Goal: Task Accomplishment & Management: Manage account settings

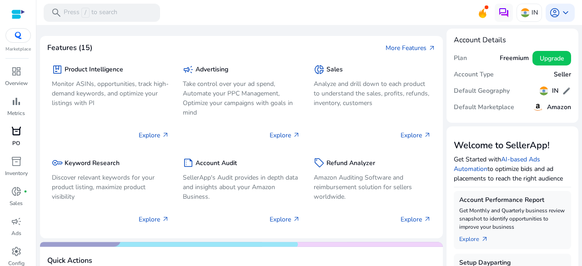
click at [15, 141] on p "PO" at bounding box center [16, 143] width 8 height 8
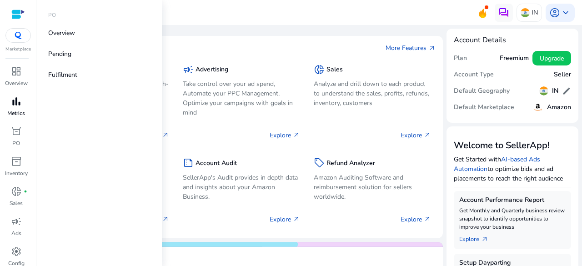
click at [17, 101] on span "bar_chart" at bounding box center [16, 101] width 11 height 11
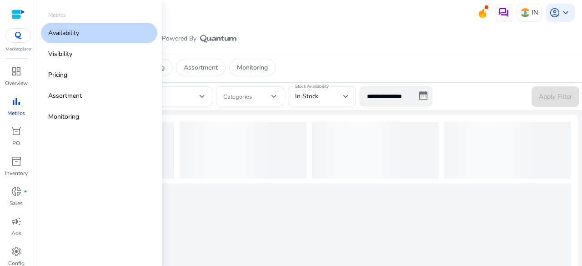
click at [67, 34] on p "Availability" at bounding box center [63, 33] width 31 height 10
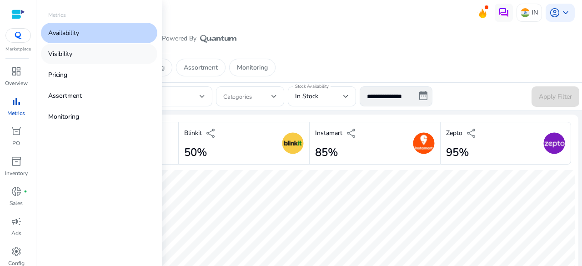
click at [76, 55] on link "Visibility" at bounding box center [99, 54] width 116 height 20
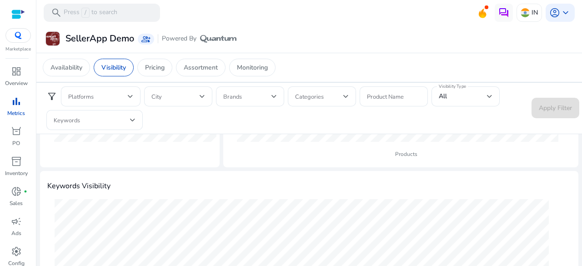
scroll to position [256, 0]
click at [12, 140] on link "orders [PERSON_NAME]" at bounding box center [16, 139] width 32 height 30
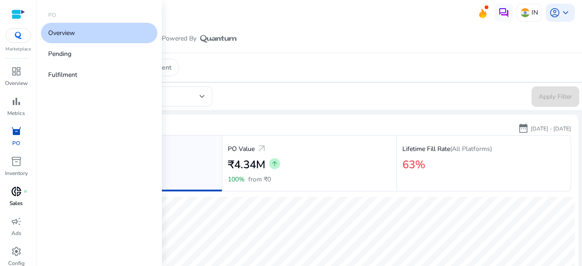
click at [20, 201] on p "Sales" at bounding box center [16, 203] width 13 height 8
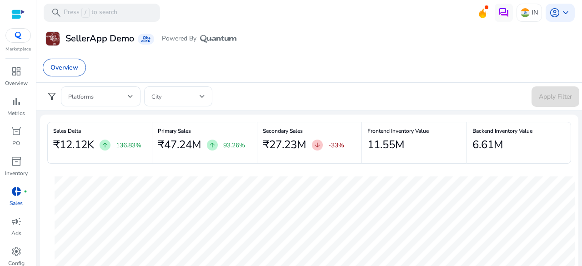
click at [212, 141] on span "arrow_upward" at bounding box center [212, 144] width 7 height 7
click at [316, 144] on span "arrow_downward" at bounding box center [317, 144] width 7 height 7
click at [281, 136] on div "₹27.23M arrow_downward -33%" at bounding box center [309, 145] width 93 height 18
click at [282, 131] on h6 "Secondary Sales" at bounding box center [309, 131] width 93 height 2
click at [271, 144] on h2 "₹27.23M" at bounding box center [285, 144] width 44 height 13
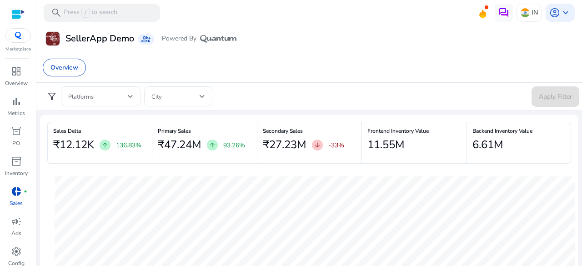
click at [273, 141] on div "₹27.23M arrow_downward -33%" at bounding box center [309, 145] width 93 height 18
click at [273, 142] on h2 "₹27.23M" at bounding box center [285, 144] width 44 height 13
click at [67, 147] on h2 "₹12.12K" at bounding box center [73, 144] width 41 height 13
click at [85, 148] on h2 "₹12.12K" at bounding box center [73, 144] width 41 height 13
drag, startPoint x: 55, startPoint y: 149, endPoint x: 542, endPoint y: 151, distance: 487.0
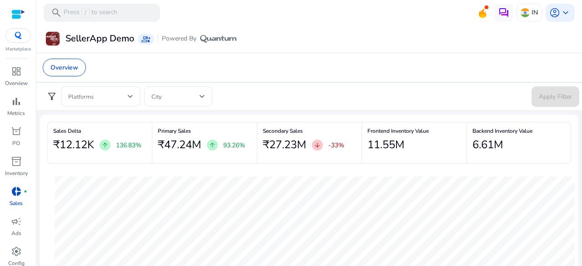
click at [542, 151] on div "Sales Delta ₹12.12K arrow_upward 136.83% Primary Sales ₹47.24M arrow_upward 93.…" at bounding box center [309, 146] width 524 height 49
drag, startPoint x: 486, startPoint y: 144, endPoint x: 472, endPoint y: 154, distance: 16.6
drag, startPoint x: 472, startPoint y: 154, endPoint x: 167, endPoint y: 172, distance: 305.6
click at [167, 172] on div "Week 5 Primary Sales: -1 Secondary Sales: -1" at bounding box center [314, 267] width 535 height 193
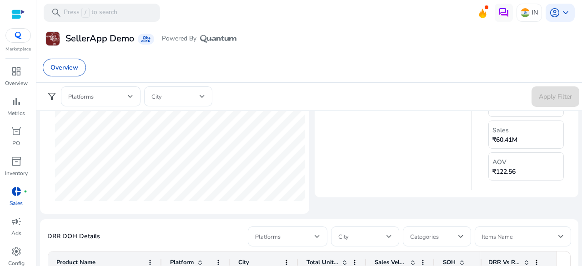
scroll to position [375, 0]
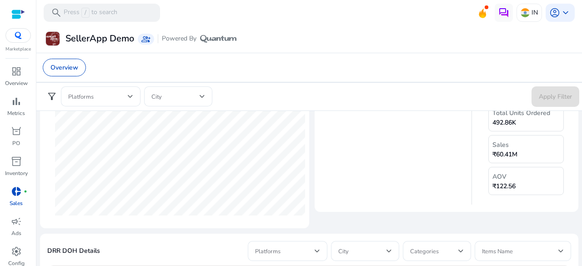
click at [517, 179] on div "AOV ₹122.56" at bounding box center [525, 181] width 75 height 28
click at [20, 222] on span "campaign" at bounding box center [16, 221] width 11 height 11
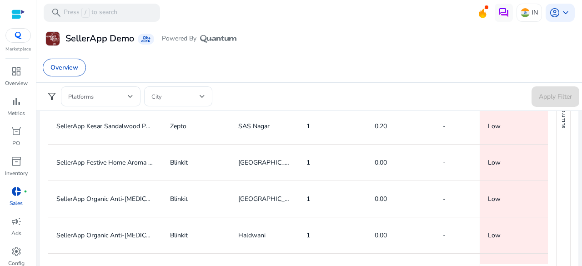
scroll to position [604, 0]
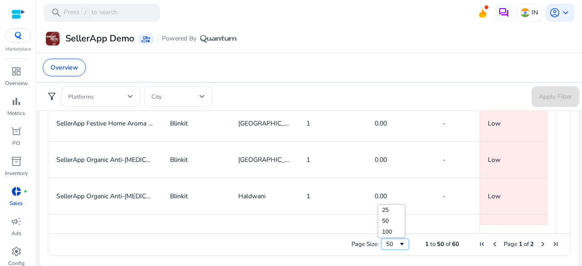
click at [390, 241] on div "50" at bounding box center [392, 244] width 12 height 8
click at [398, 243] on span "Page Size" at bounding box center [401, 244] width 7 height 7
click at [399, 247] on span "Page Size" at bounding box center [401, 244] width 7 height 7
click at [524, 242] on span "of" at bounding box center [526, 244] width 5 height 8
click at [532, 237] on div "Page Size: 25 1 to 25 of 60 Page 1 of 3" at bounding box center [309, 244] width 522 height 22
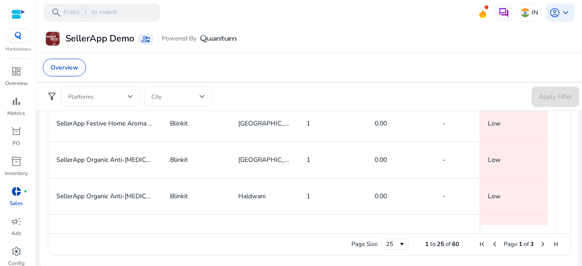
click at [541, 243] on span "Next Page" at bounding box center [542, 244] width 7 height 7
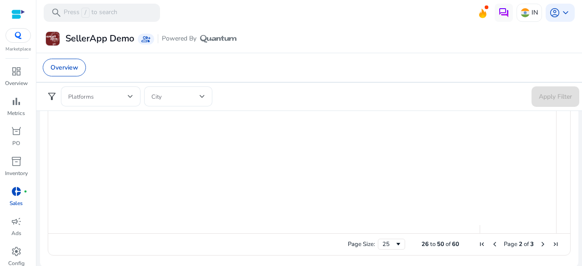
scroll to position [0, 0]
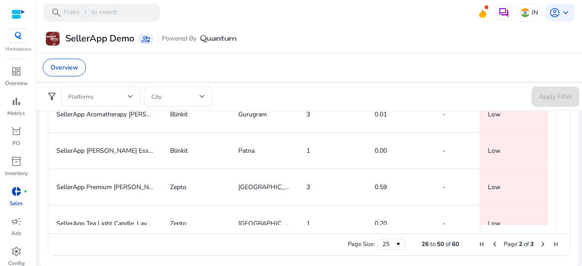
click at [539, 242] on span "Next Page" at bounding box center [542, 244] width 7 height 7
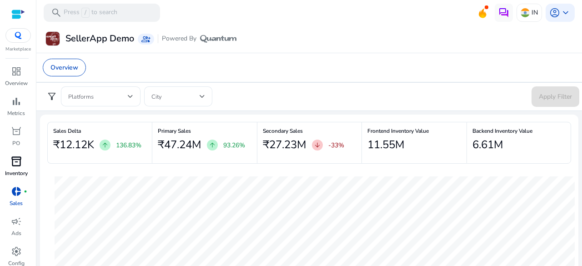
click at [11, 160] on span "inventory_2" at bounding box center [16, 161] width 11 height 11
click at [8, 163] on div "inventory_2" at bounding box center [16, 161] width 25 height 15
click at [13, 230] on p "Ads" at bounding box center [16, 233] width 10 height 8
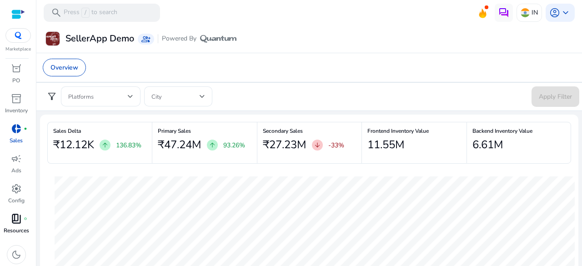
scroll to position [64, 0]
click at [20, 188] on span "settings" at bounding box center [16, 187] width 11 height 11
click at [15, 217] on span "book_4" at bounding box center [16, 217] width 11 height 11
click at [10, 226] on p "Resources" at bounding box center [16, 230] width 25 height 8
click at [14, 191] on span "settings" at bounding box center [16, 187] width 11 height 11
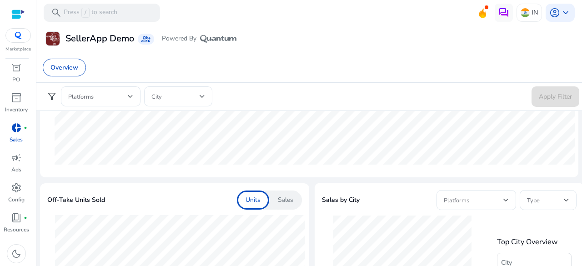
scroll to position [104, 0]
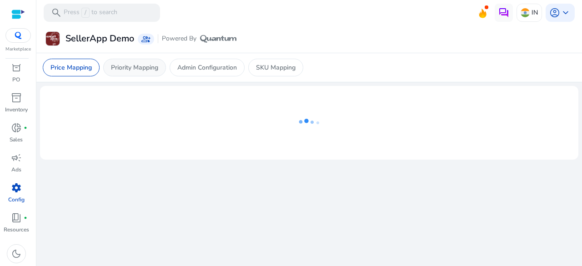
click at [154, 69] on p "Priority Mapping" at bounding box center [134, 68] width 47 height 10
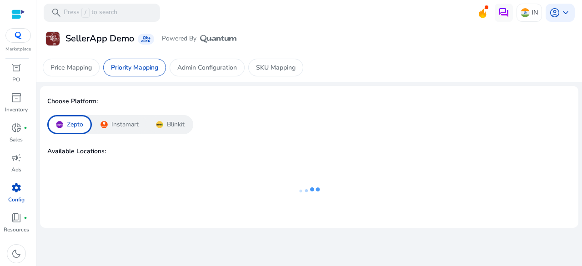
click at [115, 127] on p "Instamart" at bounding box center [124, 124] width 27 height 9
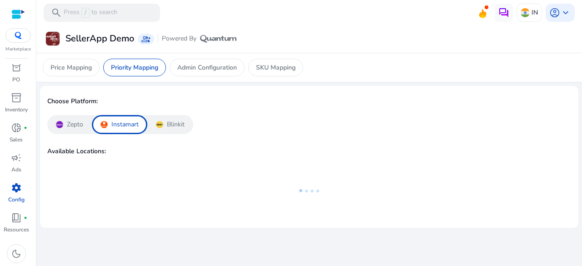
click at [155, 130] on div "Blinkit" at bounding box center [170, 124] width 46 height 19
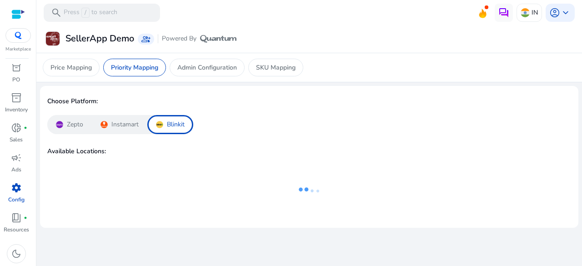
click at [57, 130] on div "Zepto" at bounding box center [69, 124] width 45 height 19
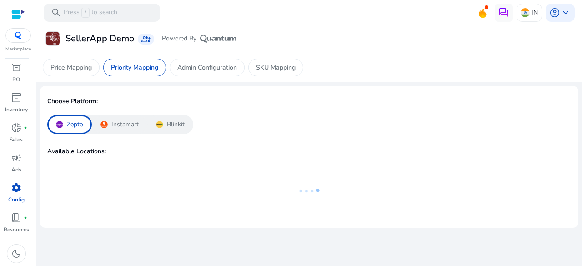
click at [147, 125] on div "Blinkit" at bounding box center [170, 124] width 46 height 19
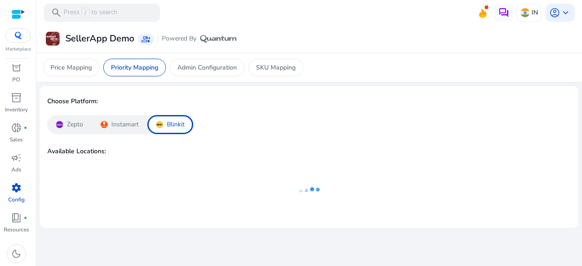
click at [143, 128] on div "Instamart" at bounding box center [119, 124] width 55 height 19
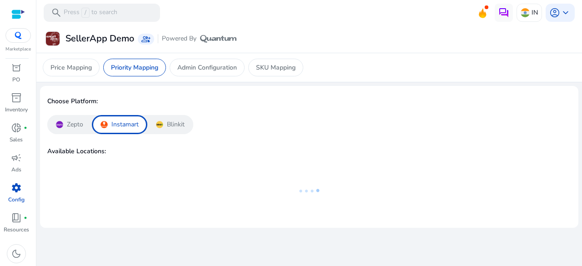
click at [114, 130] on div "Instamart" at bounding box center [119, 124] width 55 height 19
click at [76, 130] on div "Zepto" at bounding box center [69, 124] width 45 height 19
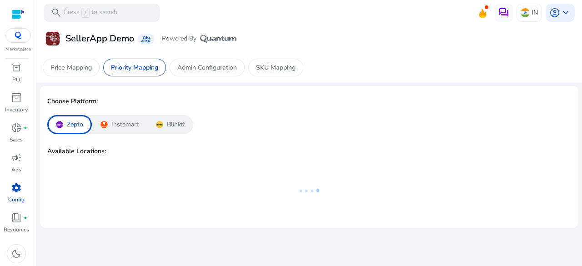
click at [197, 126] on app-platform-toggle "Zepto Instamart Blinkit" at bounding box center [309, 124] width 524 height 19
drag, startPoint x: 155, startPoint y: 128, endPoint x: 148, endPoint y: 129, distance: 6.4
click at [155, 128] on div "Blinkit" at bounding box center [170, 124] width 46 height 19
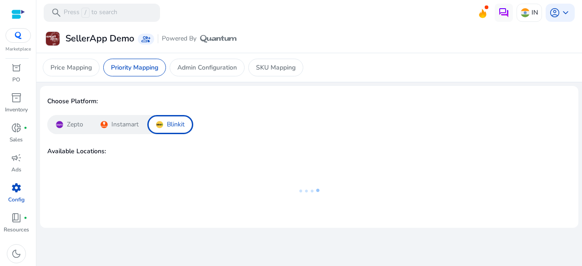
drag, startPoint x: 124, startPoint y: 128, endPoint x: 118, endPoint y: 129, distance: 5.5
click at [124, 129] on div "Instamart" at bounding box center [119, 124] width 55 height 19
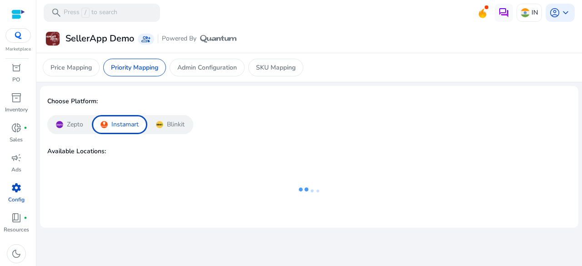
click at [87, 129] on div "Zepto" at bounding box center [69, 124] width 45 height 19
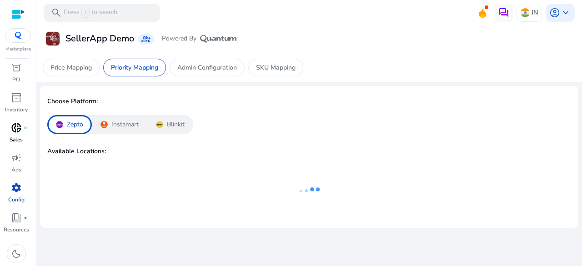
click at [21, 130] on span "donut_small" at bounding box center [16, 127] width 11 height 11
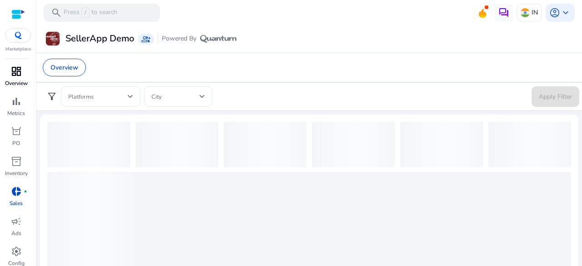
click at [9, 74] on div "dashboard" at bounding box center [16, 71] width 25 height 15
click at [20, 33] on img at bounding box center [18, 35] width 16 height 7
click at [12, 39] on div at bounding box center [17, 35] width 25 height 15
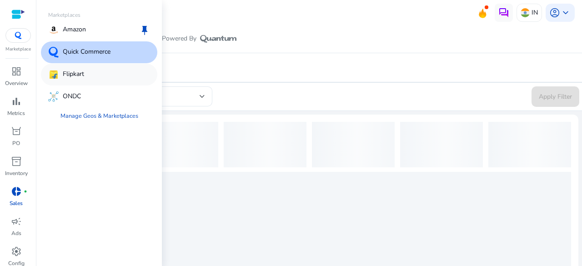
click at [107, 65] on div "Flipkart" at bounding box center [99, 75] width 116 height 22
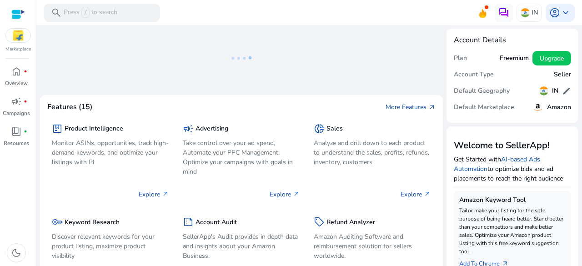
click at [19, 37] on img at bounding box center [18, 36] width 25 height 14
click at [18, 82] on p "Overview" at bounding box center [16, 83] width 23 height 8
click at [19, 76] on span "home" at bounding box center [16, 71] width 11 height 11
click at [22, 73] on div "home fiber_manual_record" at bounding box center [16, 71] width 25 height 15
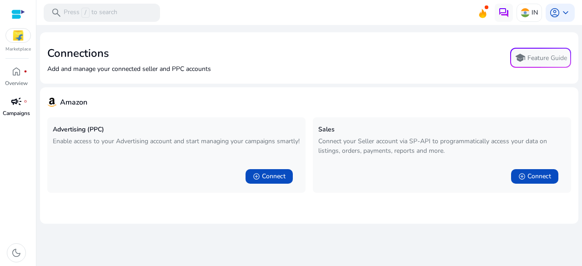
click at [29, 116] on p "Campaigns" at bounding box center [16, 113] width 27 height 8
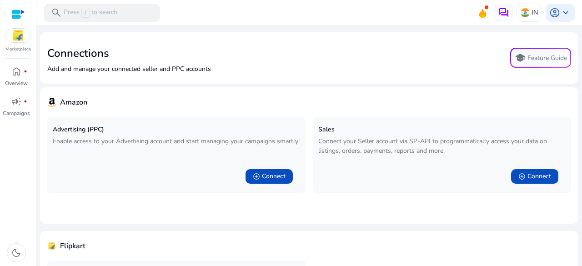
click at [25, 33] on img at bounding box center [18, 36] width 25 height 14
click at [20, 36] on img at bounding box center [18, 36] width 25 height 14
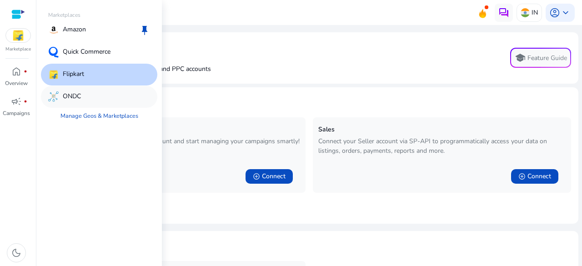
click at [85, 96] on div "ONDC" at bounding box center [99, 97] width 116 height 22
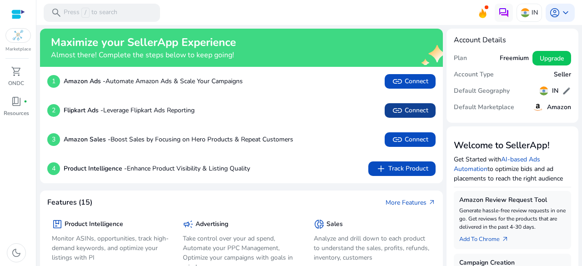
click at [402, 112] on span "link Connect" at bounding box center [410, 110] width 36 height 11
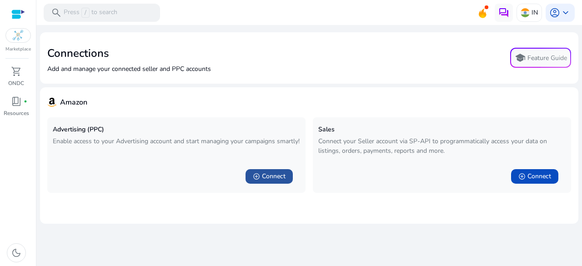
click at [279, 178] on span "Connect" at bounding box center [274, 176] width 24 height 9
click at [550, 172] on span "Connect" at bounding box center [539, 176] width 24 height 9
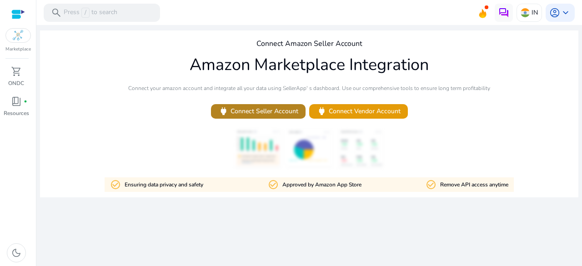
click at [255, 113] on span "power Connect Seller Account" at bounding box center [258, 111] width 80 height 10
click at [32, 107] on link "book_4 fiber_manual_record Resources" at bounding box center [16, 109] width 32 height 30
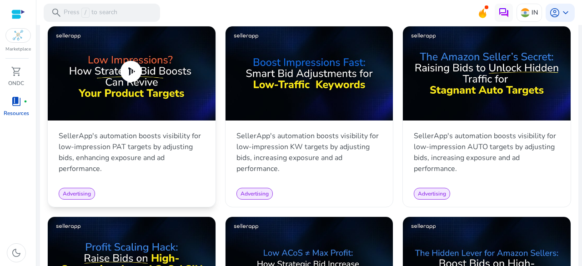
scroll to position [682, 0]
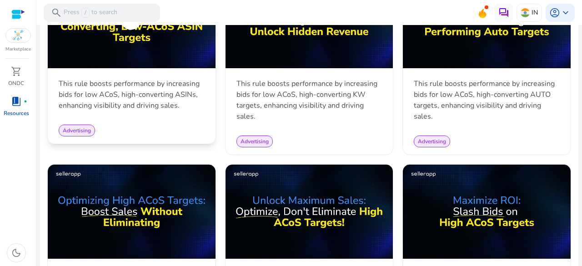
click at [89, 128] on span "Advertising" at bounding box center [77, 130] width 28 height 7
click at [16, 87] on link "shopping_cart ONDC" at bounding box center [16, 79] width 32 height 30
